Goal: Task Accomplishment & Management: Complete application form

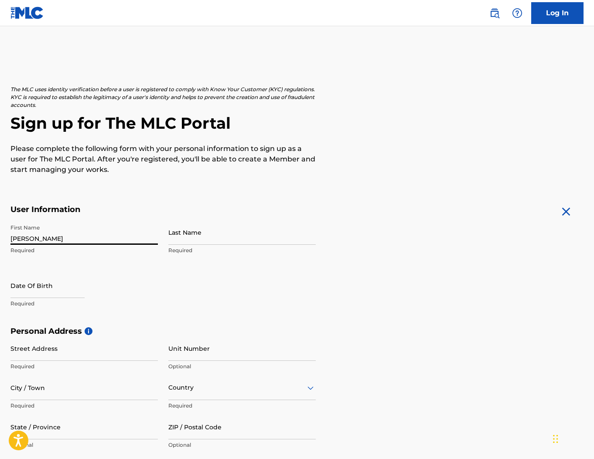
type input "[PERSON_NAME]"
select select "7"
select select "2025"
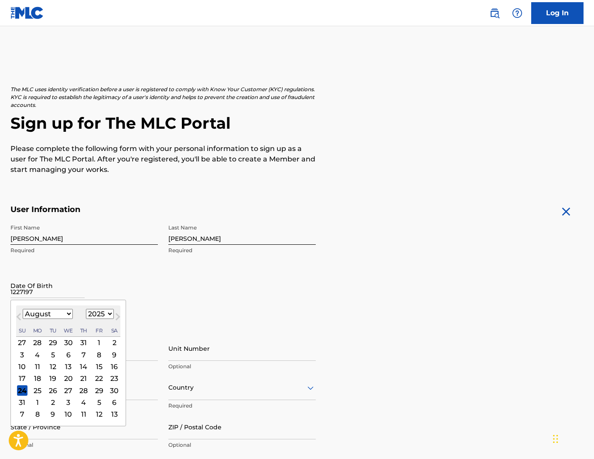
type input "12271974"
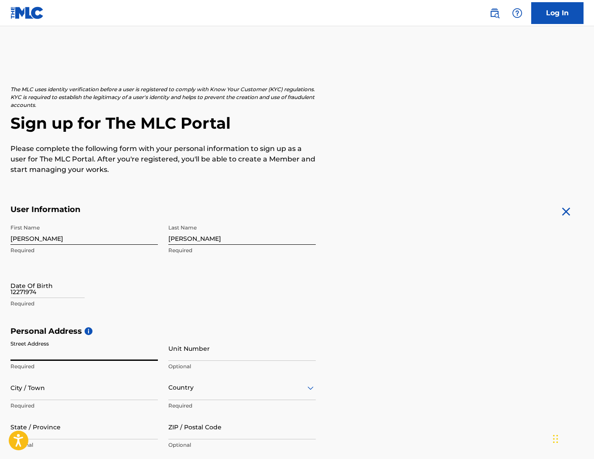
click at [50, 295] on input "12271974" at bounding box center [47, 285] width 74 height 25
select select "7"
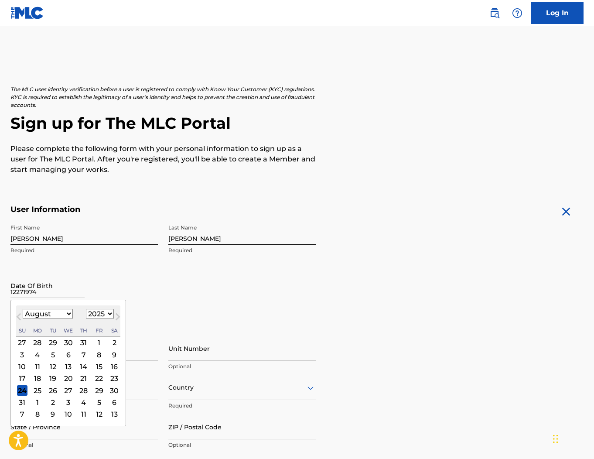
click at [100, 316] on select "1899 1900 1901 1902 1903 1904 1905 1906 1907 1908 1909 1910 1911 1912 1913 1914…" at bounding box center [100, 314] width 28 height 10
select select "1974"
click at [86, 309] on select "1899 1900 1901 1902 1903 1904 1905 1906 1907 1908 1909 1910 1911 1912 1913 1914…" at bounding box center [100, 314] width 28 height 10
click at [116, 320] on button "Next Month" at bounding box center [118, 319] width 14 height 14
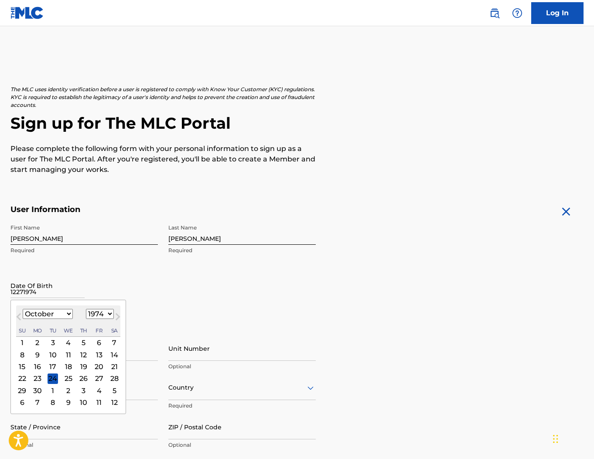
click at [116, 320] on button "Next Month" at bounding box center [118, 319] width 14 height 14
select select "11"
click at [95, 381] on div "27" at bounding box center [99, 378] width 10 height 10
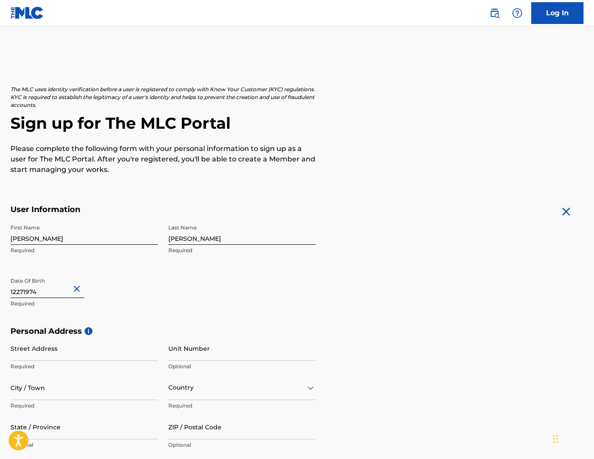
click at [87, 353] on input "Street Address" at bounding box center [84, 348] width 148 height 25
type input "[STREET_ADDRESS]"
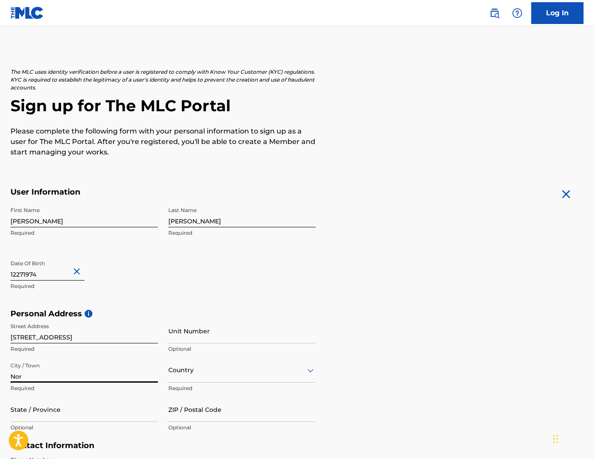
scroll to position [18, 0]
type input "[GEOGRAPHIC_DATA]"
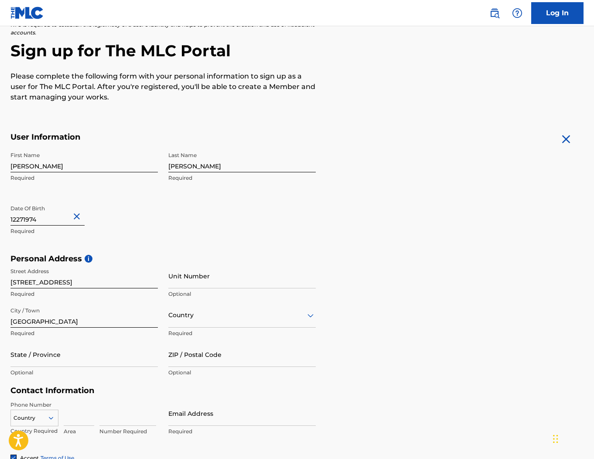
click at [185, 328] on div "option , selected. Select is focused ,type to refine list, press Down to open t…" at bounding box center [242, 315] width 148 height 25
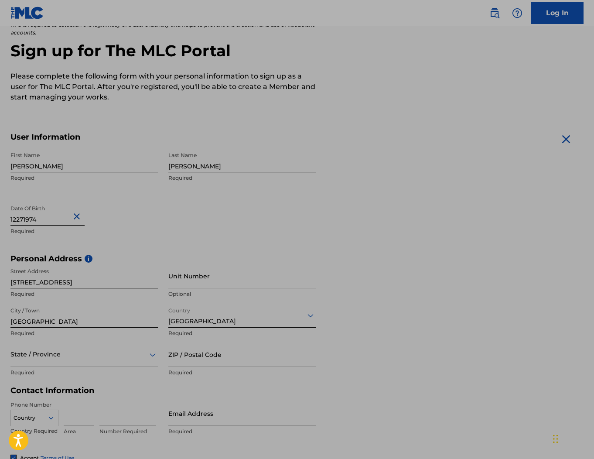
drag, startPoint x: 396, startPoint y: 322, endPoint x: 195, endPoint y: 325, distance: 201.2
click at [394, 322] on div "Personal Address i Street Address [STREET_ADDRESS] Required Unit Number Optiona…" at bounding box center [296, 320] width 573 height 132
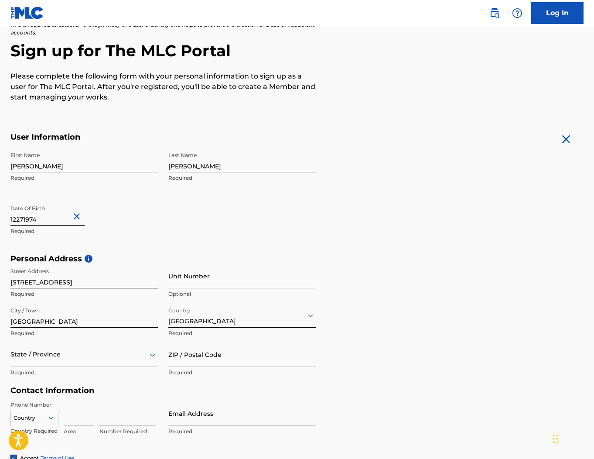
scroll to position [112, 0]
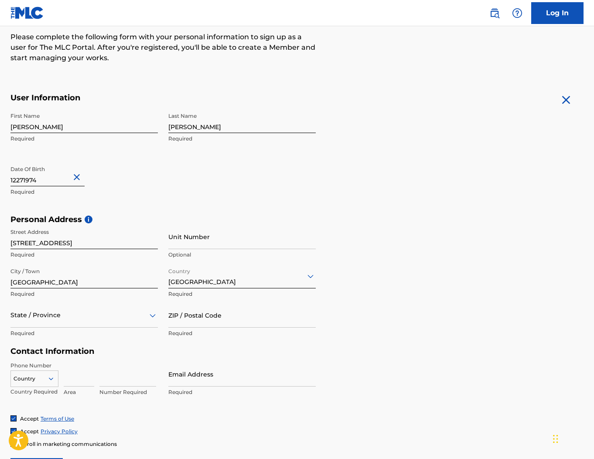
click at [109, 328] on div "State / Province" at bounding box center [84, 315] width 148 height 25
type input "c"
type input "conn"
click at [58, 337] on div "[US_STATE]" at bounding box center [84, 338] width 147 height 20
click at [197, 323] on input "ZIP / Postal Code" at bounding box center [242, 315] width 148 height 25
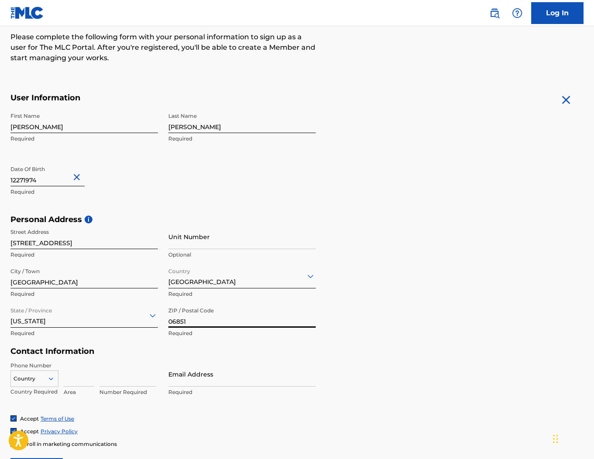
type input "06851"
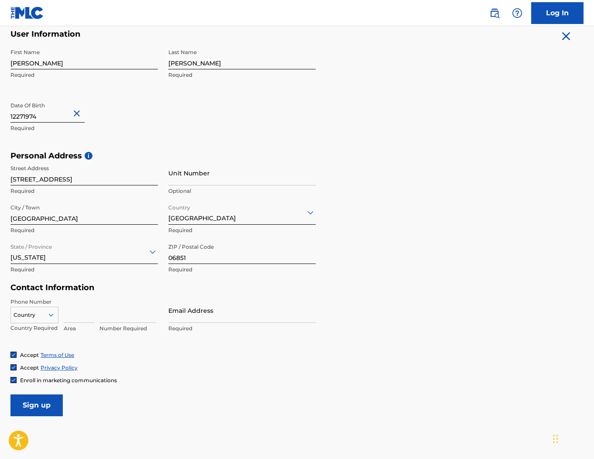
scroll to position [192, 0]
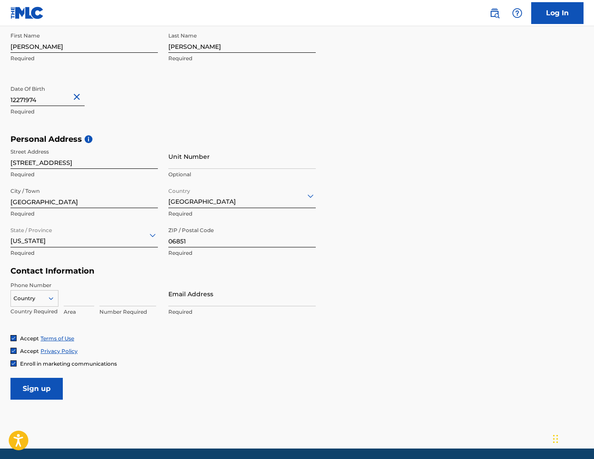
click at [76, 302] on input at bounding box center [79, 293] width 31 height 25
click at [50, 302] on icon at bounding box center [51, 299] width 8 height 8
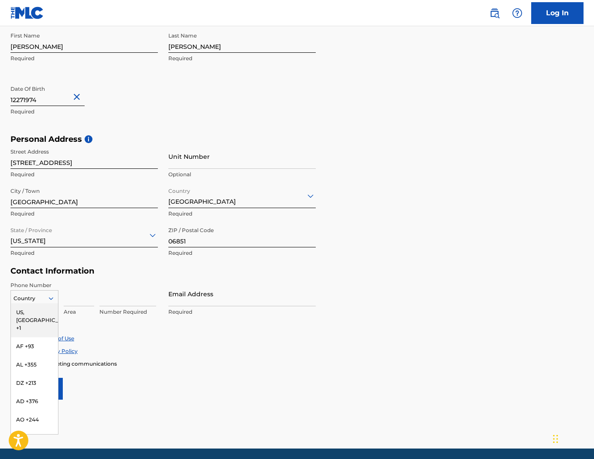
click at [46, 312] on div "US, [GEOGRAPHIC_DATA] +1" at bounding box center [34, 320] width 47 height 34
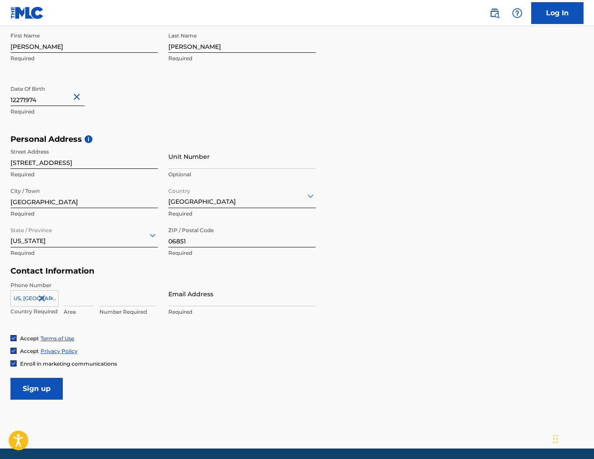
click at [73, 301] on input at bounding box center [79, 293] width 31 height 25
type input "203"
type input "5545407"
type input "[PERSON_NAME][EMAIL_ADDRESS][DOMAIN_NAME]"
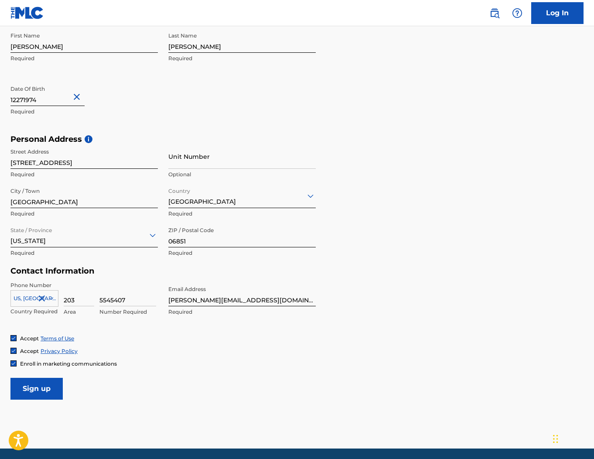
click at [32, 387] on input "Sign up" at bounding box center [36, 389] width 52 height 22
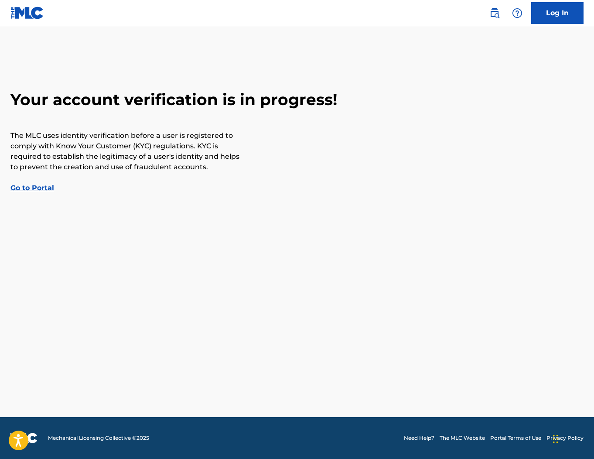
click at [42, 187] on link "Go to Portal" at bounding box center [32, 188] width 44 height 8
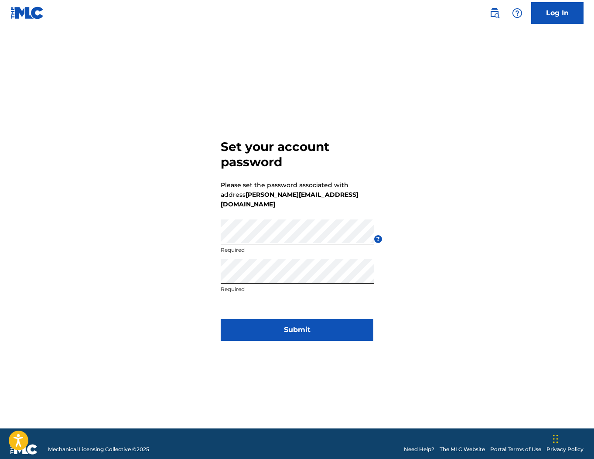
click at [297, 323] on button "Submit" at bounding box center [297, 330] width 153 height 22
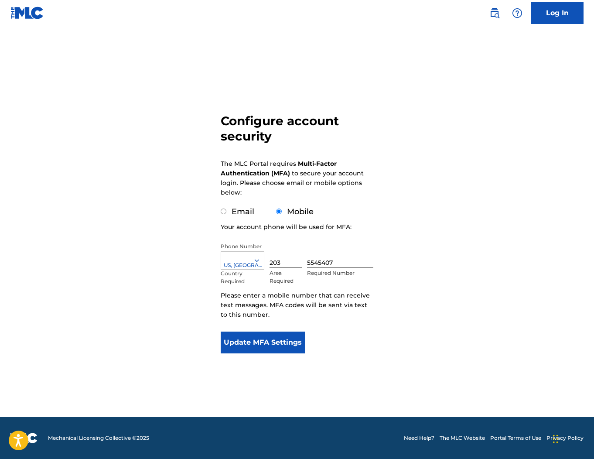
click at [278, 343] on button "Update MFA Settings" at bounding box center [263, 343] width 84 height 22
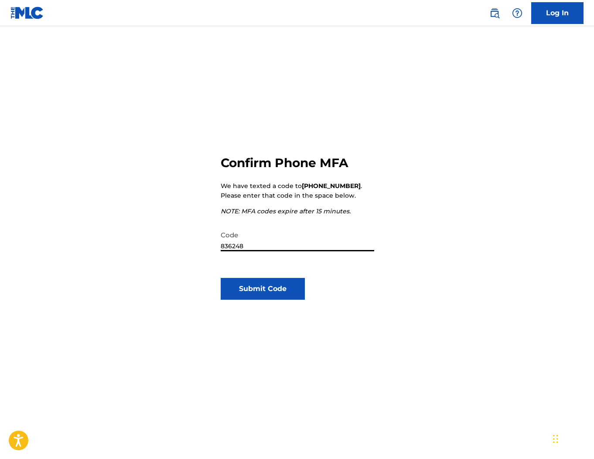
type input "836248"
click button "Submit Code" at bounding box center [263, 289] width 84 height 22
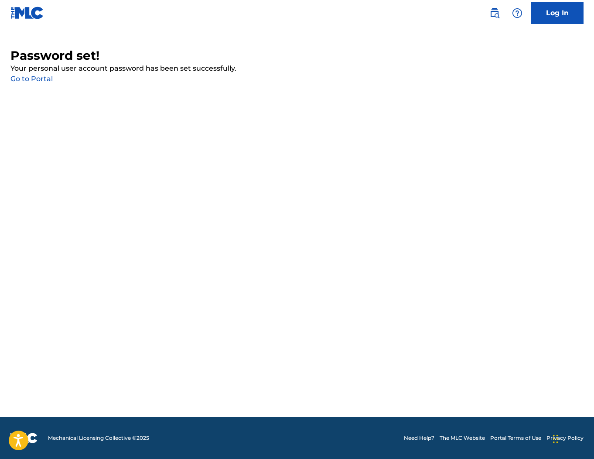
click at [32, 78] on link "Go to Portal" at bounding box center [31, 79] width 42 height 8
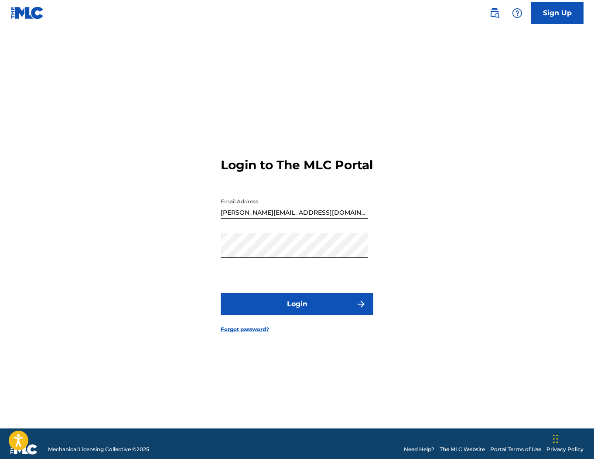
click at [315, 309] on button "Login" at bounding box center [297, 304] width 153 height 22
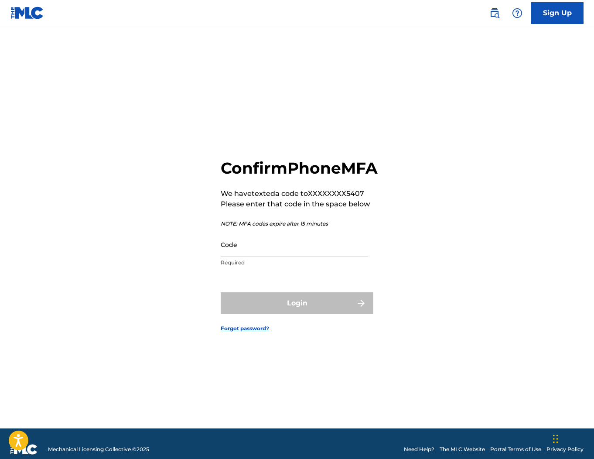
click at [282, 257] on input "Code" at bounding box center [295, 244] width 148 height 25
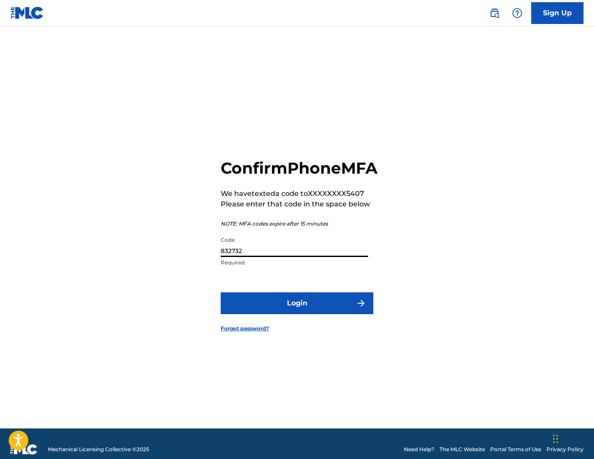
type input "832732"
click at [221, 292] on button "Login" at bounding box center [297, 303] width 153 height 22
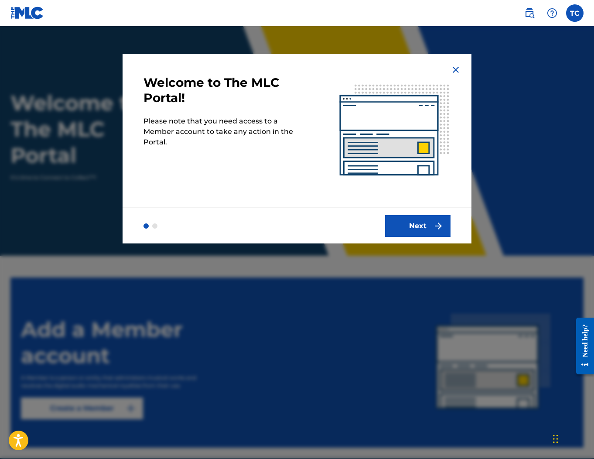
click at [411, 232] on button "Next" at bounding box center [417, 226] width 65 height 22
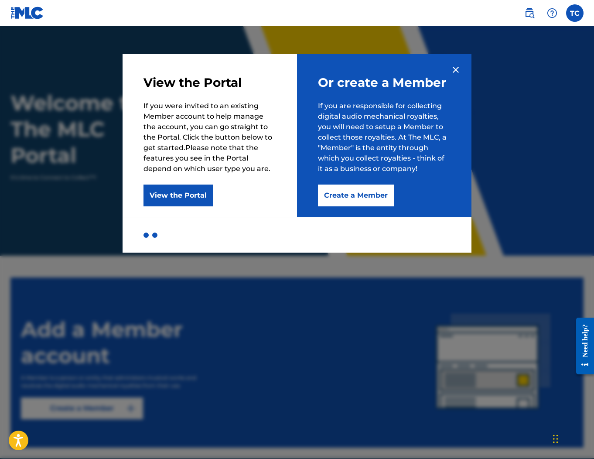
click at [342, 194] on button "Create a Member" at bounding box center [356, 196] width 76 height 22
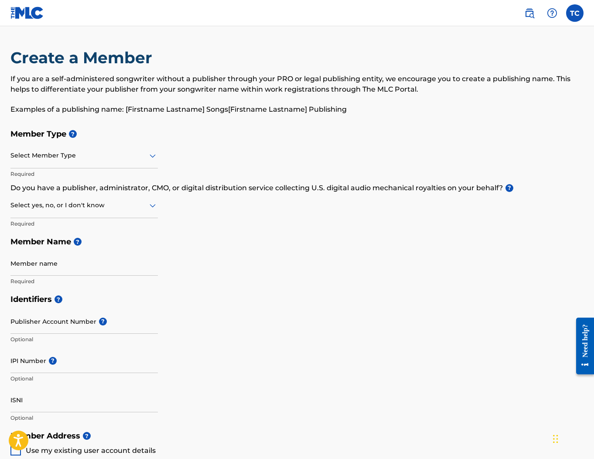
click at [139, 155] on div at bounding box center [84, 155] width 148 height 11
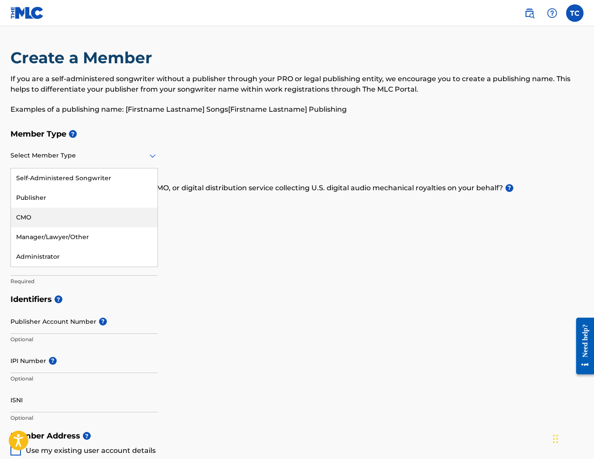
click at [285, 121] on div "Create a Member If you are a self-administered songwriter without a publisher t…" at bounding box center [296, 86] width 573 height 77
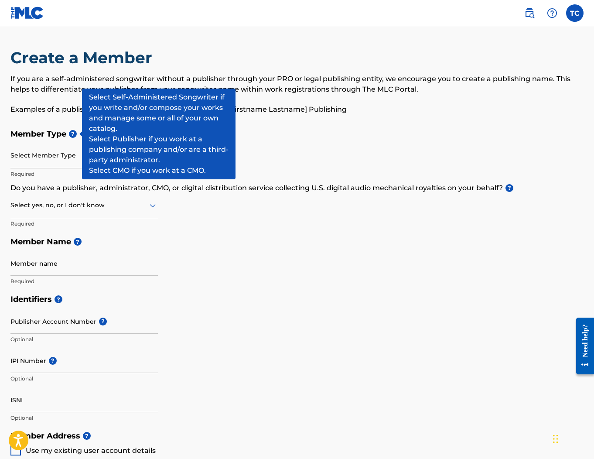
click at [76, 134] on span "?" at bounding box center [73, 134] width 8 height 8
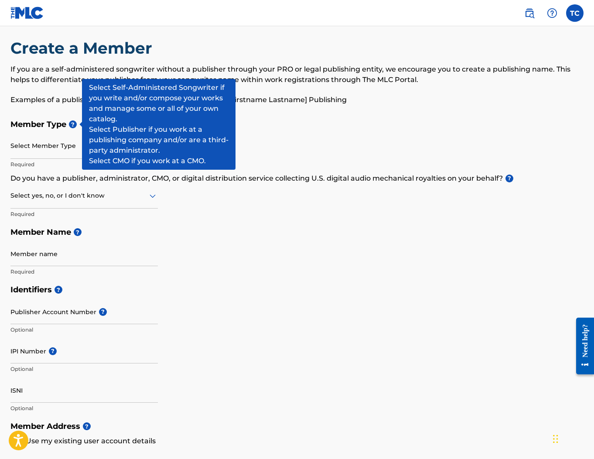
scroll to position [9, 0]
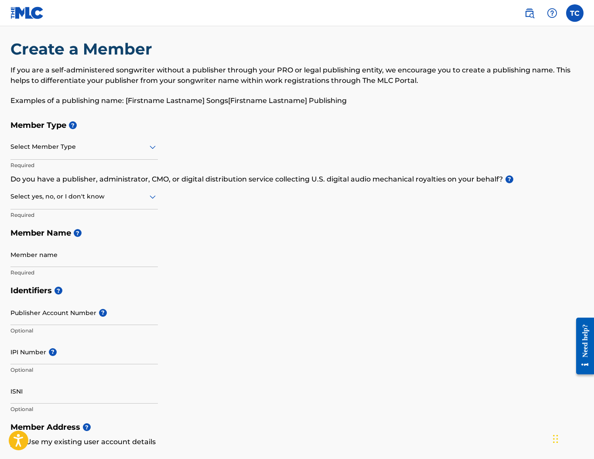
click at [137, 150] on div at bounding box center [84, 146] width 148 height 11
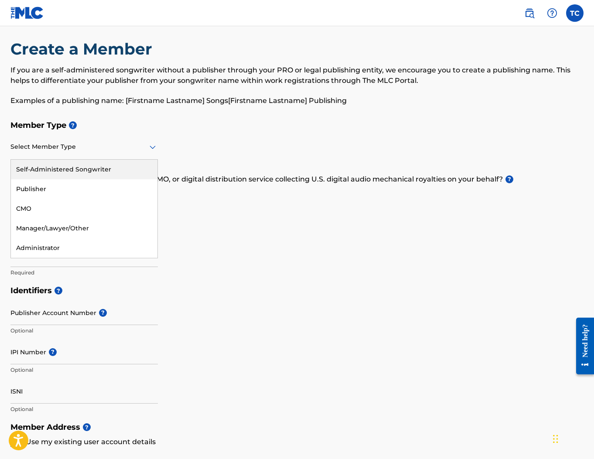
click at [114, 171] on div "Self-Administered Songwriter" at bounding box center [84, 170] width 147 height 20
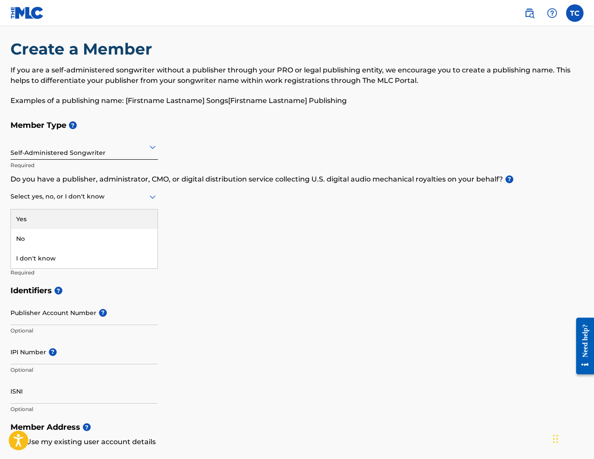
click at [109, 198] on div at bounding box center [84, 196] width 148 height 11
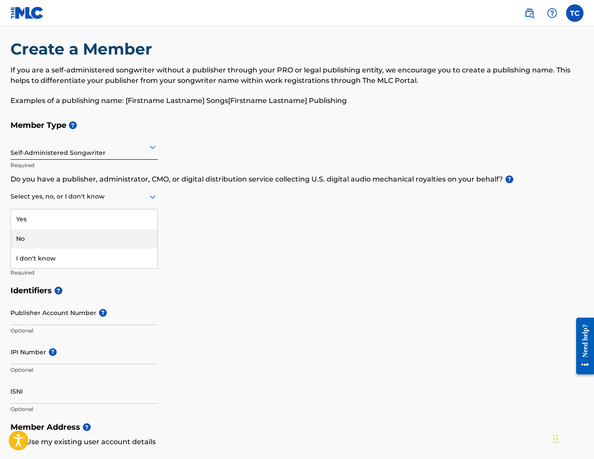
click at [94, 236] on div "No" at bounding box center [84, 239] width 147 height 20
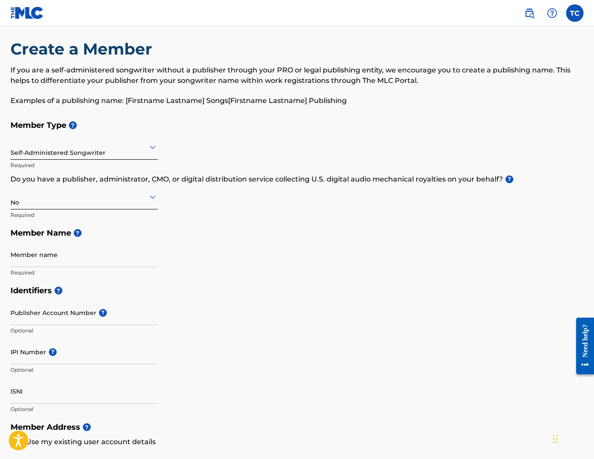
click at [151, 198] on icon at bounding box center [153, 197] width 10 height 10
click at [251, 200] on div "Member Type ? Self-Administered Songwriter Required Do you have a publisher, ad…" at bounding box center [296, 198] width 573 height 165
click at [68, 260] on input "Member name" at bounding box center [84, 254] width 148 height 25
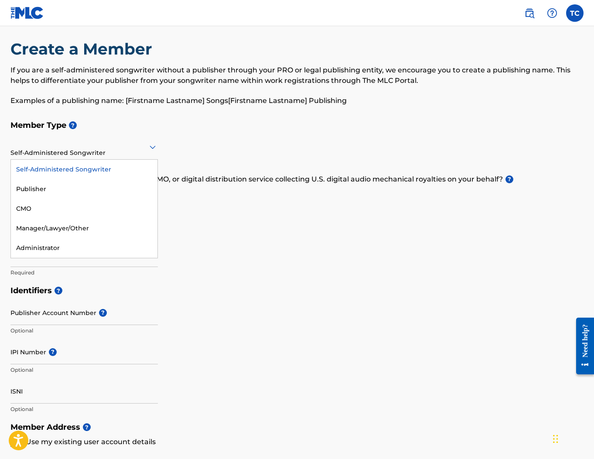
click at [155, 148] on icon at bounding box center [153, 147] width 10 height 10
click at [89, 224] on div "Manager/Lawyer/Other" at bounding box center [84, 229] width 147 height 20
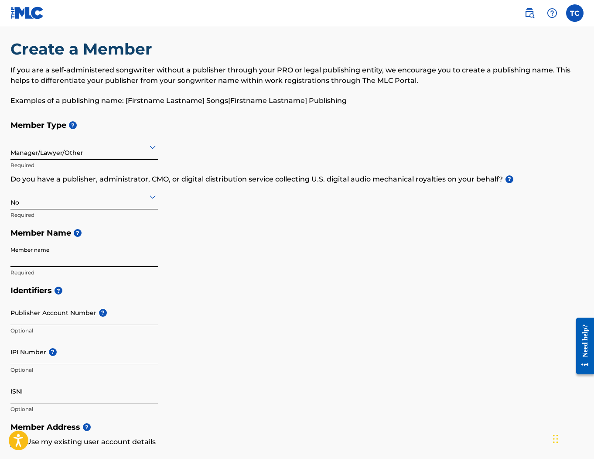
click at [89, 260] on input "Member name" at bounding box center [84, 254] width 148 height 25
type input "PrimaryMGMT"
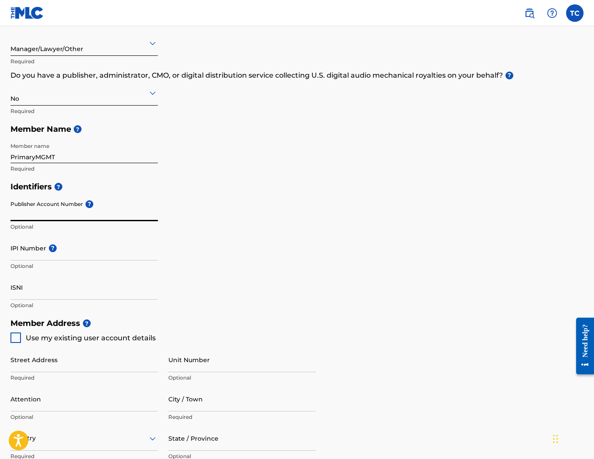
scroll to position [113, 0]
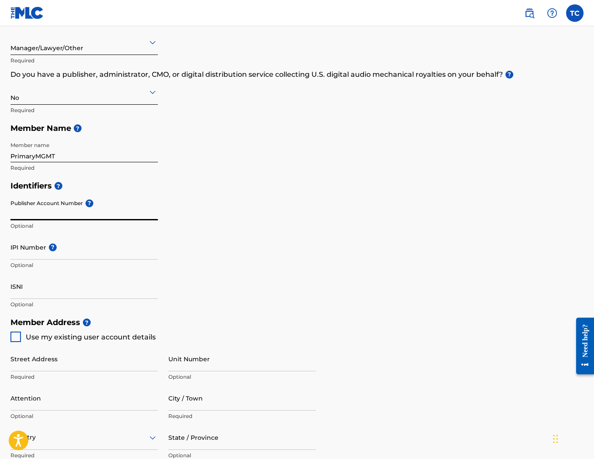
click at [12, 339] on div at bounding box center [15, 337] width 10 height 10
type input "[STREET_ADDRESS]"
type input "[GEOGRAPHIC_DATA]"
type input "06851"
type input "203"
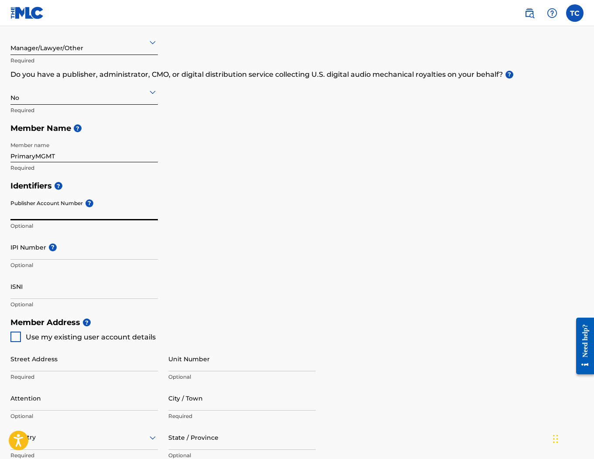
type input "5545407"
type input "[PERSON_NAME][EMAIL_ADDRESS][DOMAIN_NAME]"
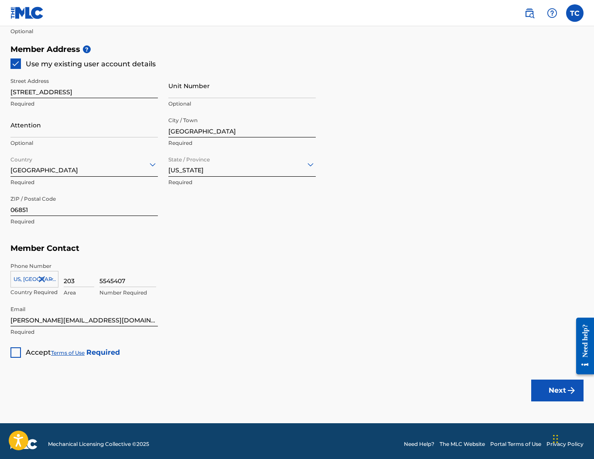
scroll to position [392, 0]
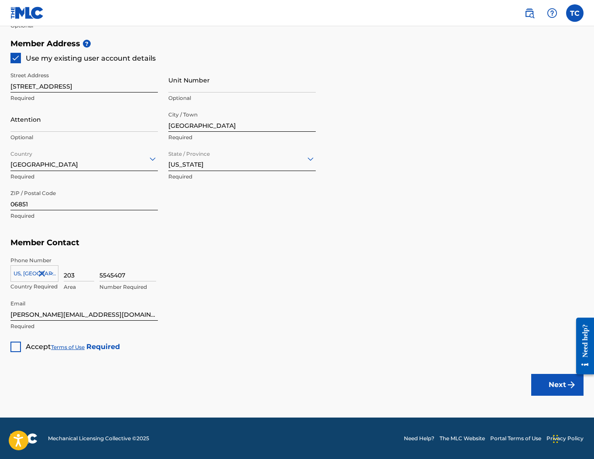
click at [15, 346] on div at bounding box center [15, 347] width 10 height 10
click at [556, 387] on button "Next" at bounding box center [558, 385] width 52 height 22
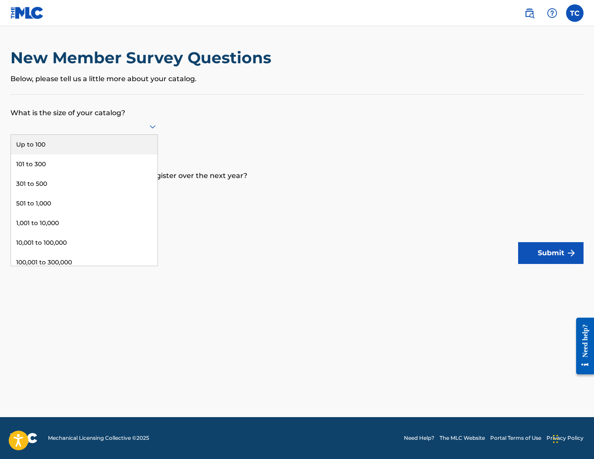
click at [151, 124] on icon at bounding box center [153, 126] width 10 height 10
click at [117, 145] on div "Up to 100" at bounding box center [84, 145] width 147 height 20
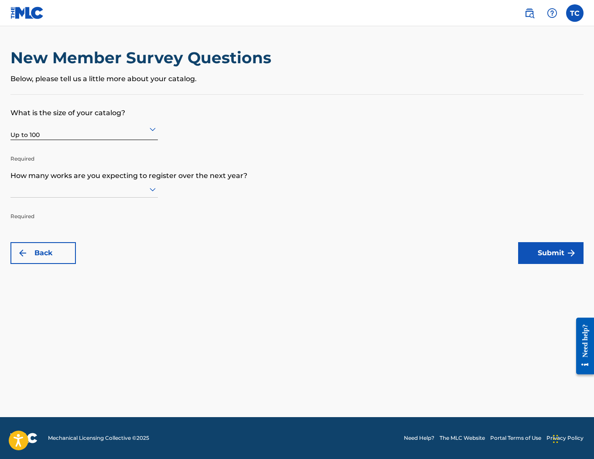
click at [114, 190] on div at bounding box center [84, 189] width 148 height 11
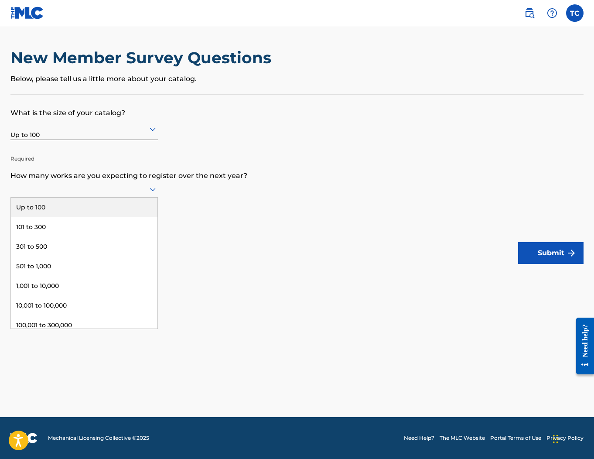
click at [106, 206] on div "Up to 100" at bounding box center [84, 208] width 147 height 20
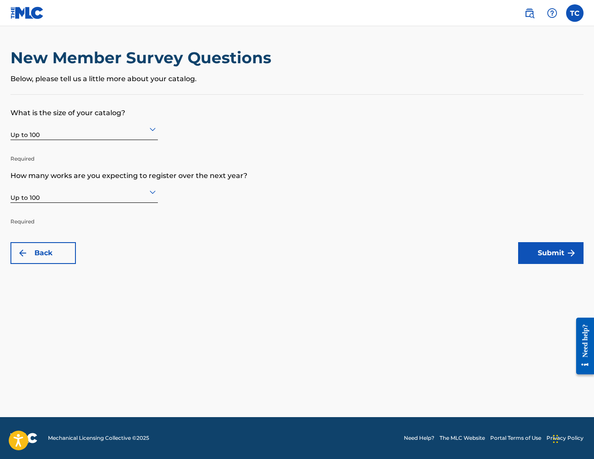
click at [539, 254] on button "Submit" at bounding box center [550, 253] width 65 height 22
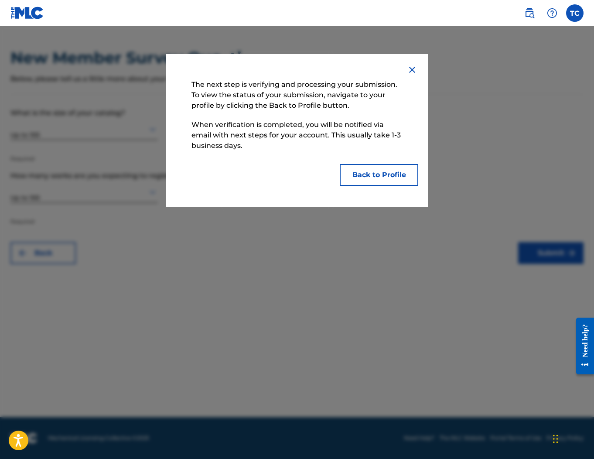
click at [362, 174] on button "Back to Profile" at bounding box center [379, 175] width 79 height 22
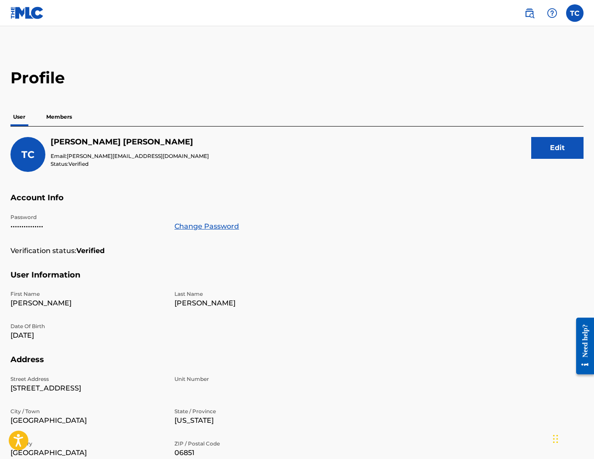
click at [62, 116] on p "Members" at bounding box center [59, 117] width 31 height 18
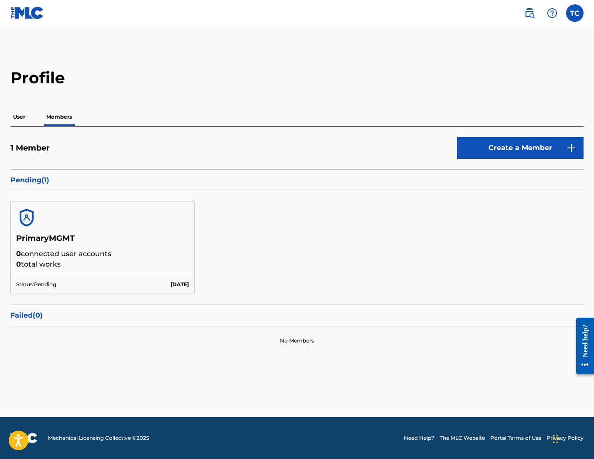
click at [19, 117] on p "User" at bounding box center [18, 117] width 17 height 18
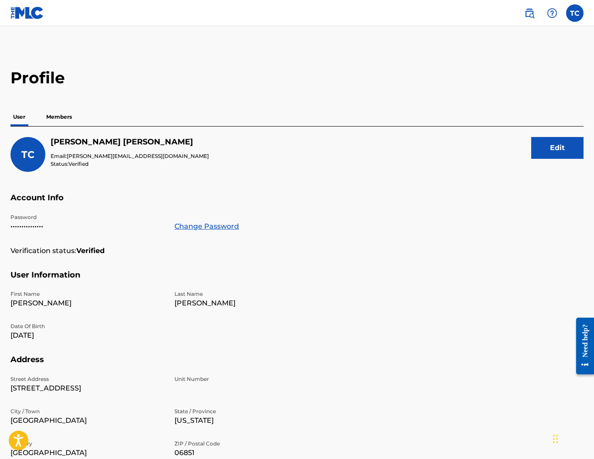
click at [572, 18] on label at bounding box center [574, 12] width 17 height 17
click at [575, 13] on input "TC Thomas Craig tom@primarymgmt.com Notification Preferences Profile Log out" at bounding box center [575, 13] width 0 height 0
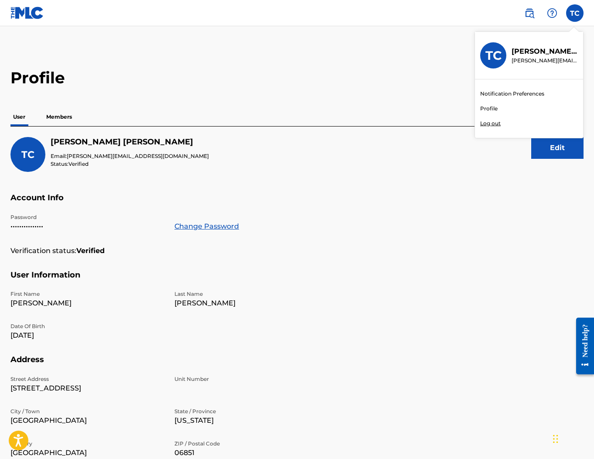
click at [488, 125] on p "Log out" at bounding box center [490, 124] width 21 height 8
click at [575, 13] on input "TC Thomas Craig tom@primarymgmt.com Notification Preferences Profile Log out" at bounding box center [575, 13] width 0 height 0
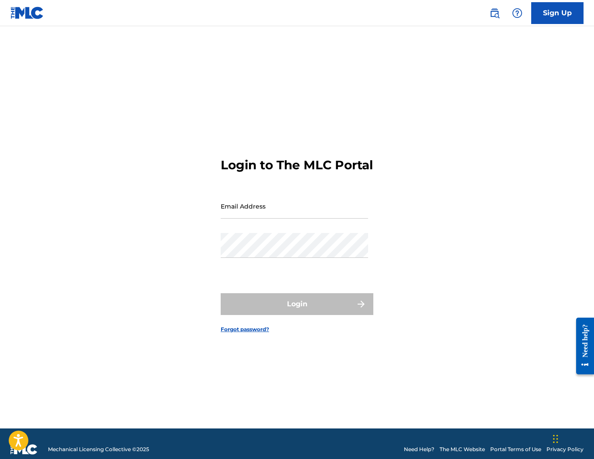
type input "[PERSON_NAME][EMAIL_ADDRESS][DOMAIN_NAME]"
